Goal: Register for event/course

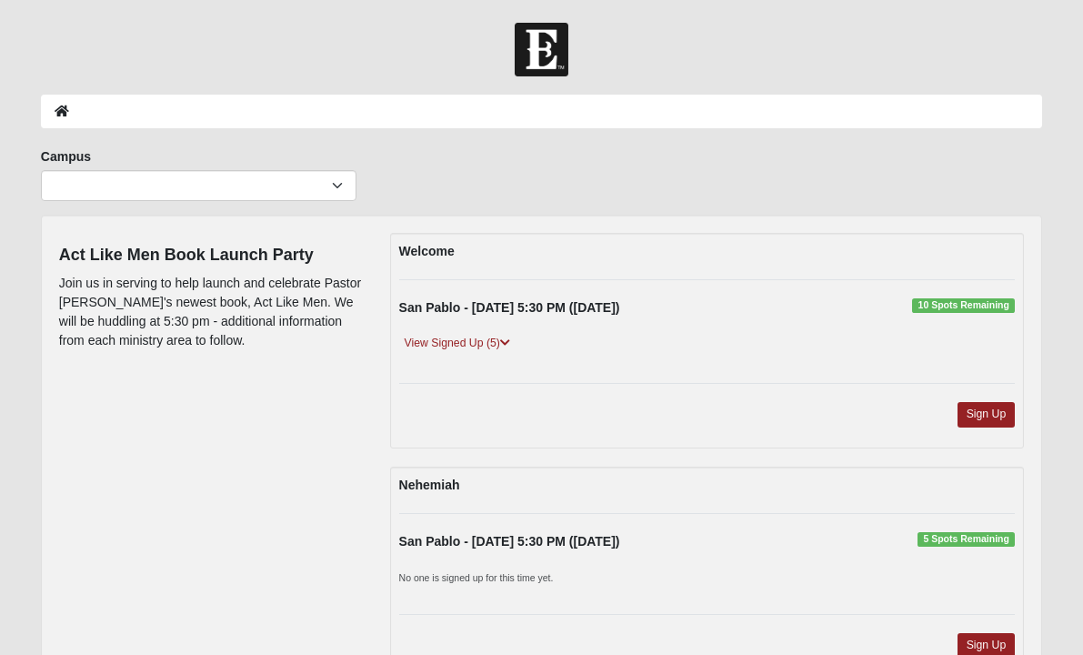
scroll to position [87, 0]
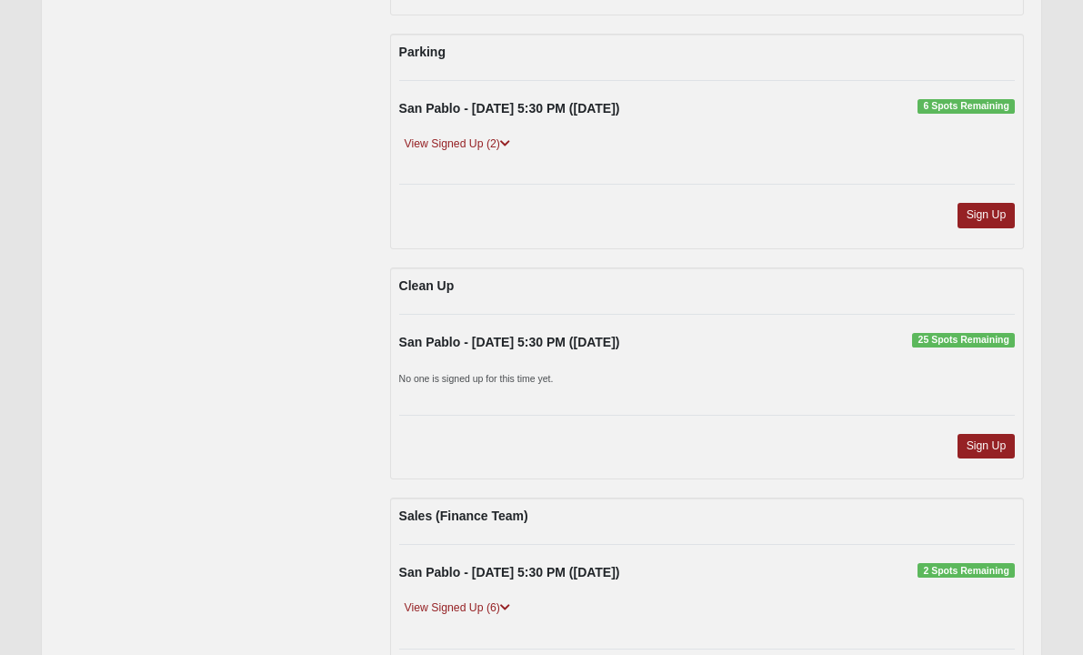
scroll to position [896, 0]
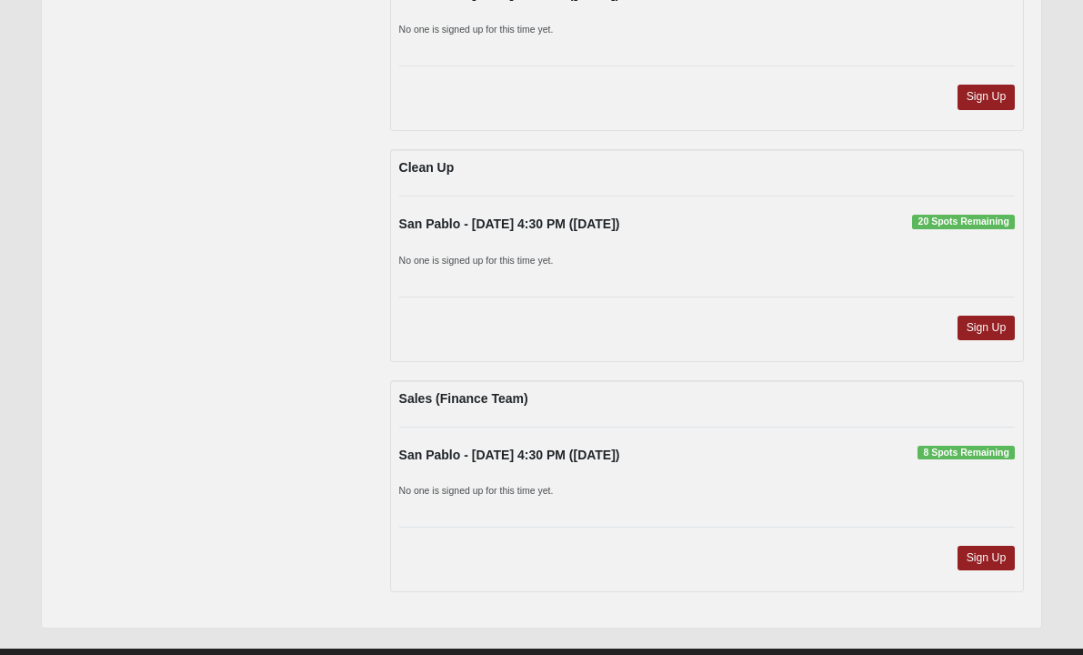
scroll to position [1150, 0]
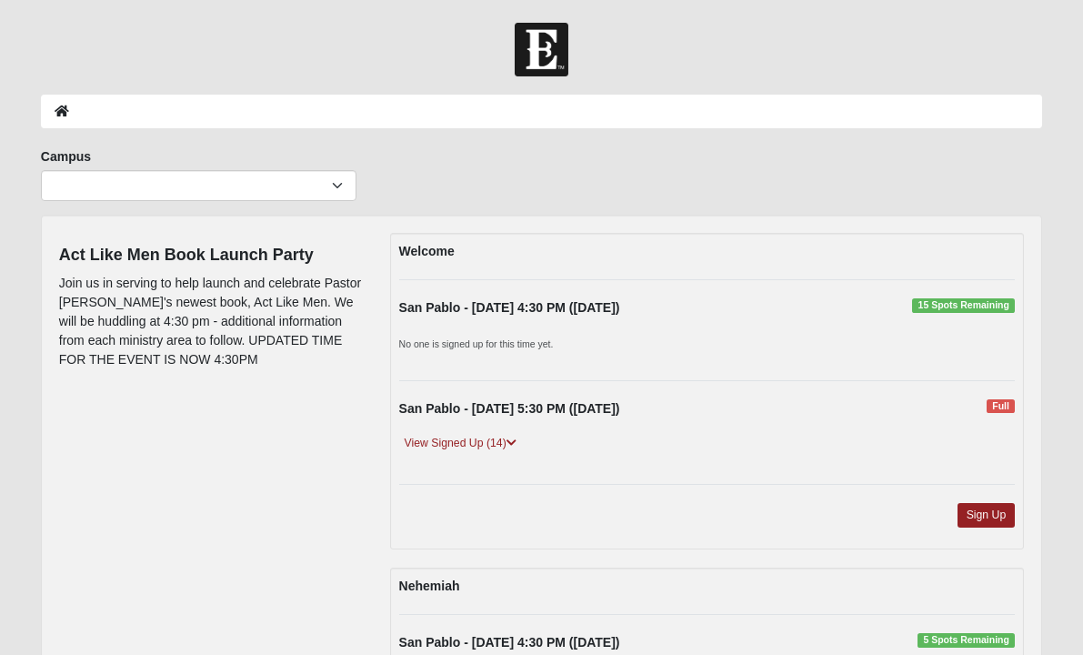
scroll to position [1150, 0]
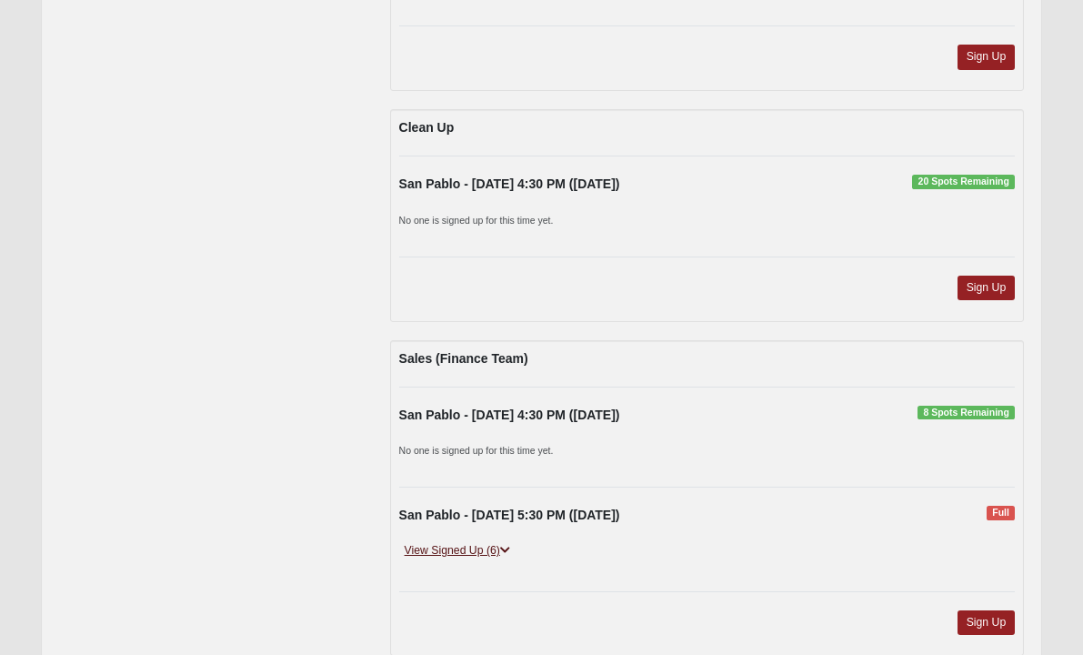
click at [486, 556] on link "View Signed Up (6)" at bounding box center [457, 550] width 116 height 19
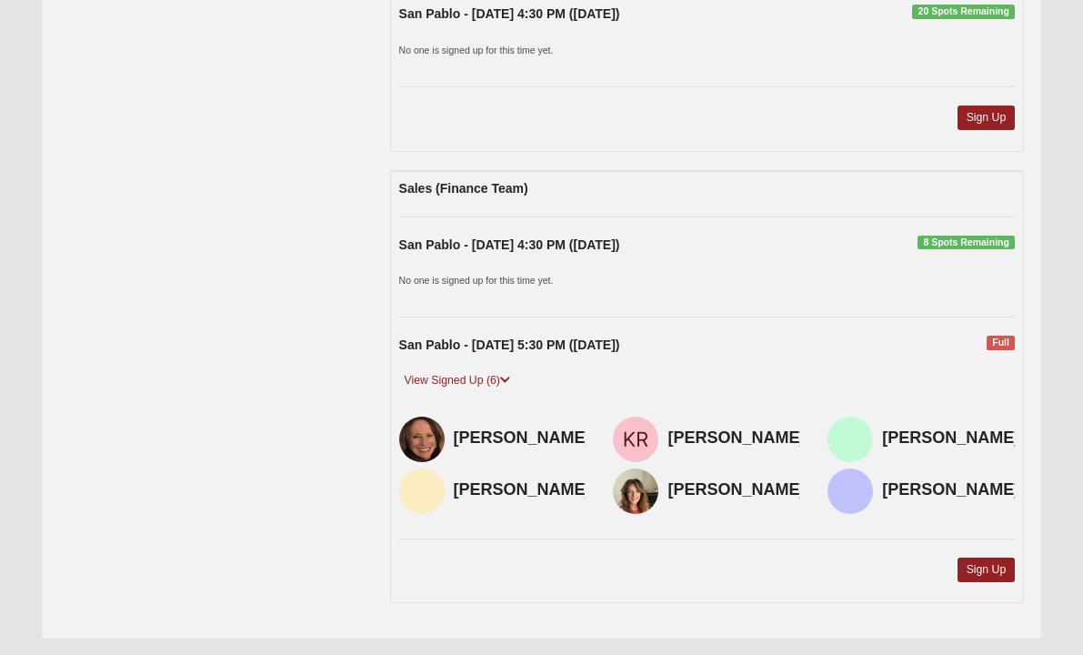
scroll to position [1326, 0]
